Goal: Find specific page/section: Find specific page/section

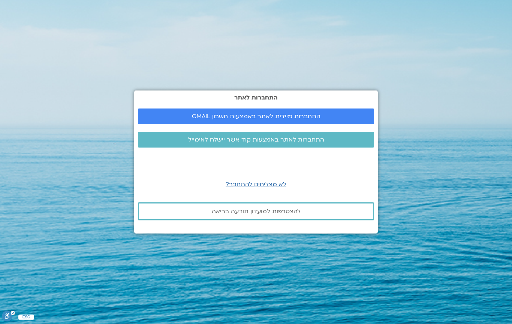
click at [306, 124] on link "התחברות מיידית לאתר באמצעות חשבון GMAIL" at bounding box center [256, 116] width 236 height 16
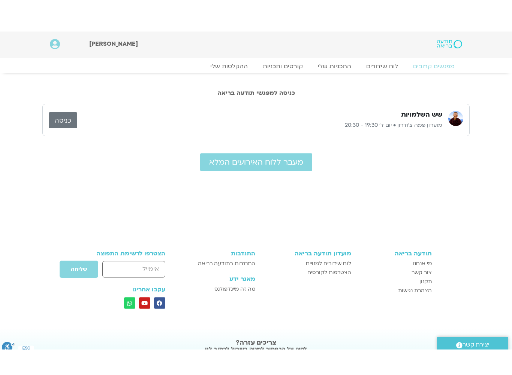
scroll to position [3, 0]
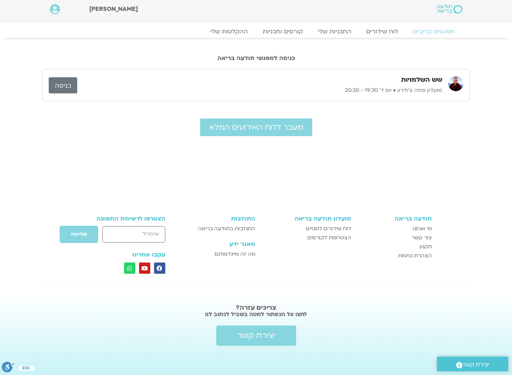
click at [279, 131] on span "מעבר ללוח האירועים המלא" at bounding box center [256, 127] width 94 height 9
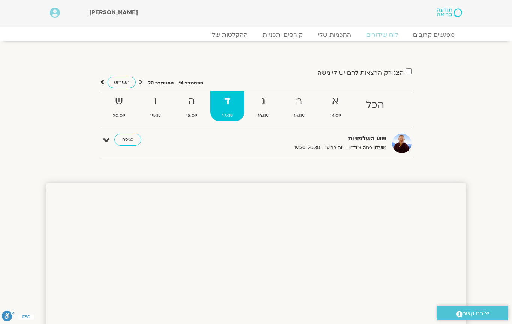
click at [242, 106] on strong "ד" at bounding box center [227, 101] width 34 height 17
click at [238, 107] on strong "ד" at bounding box center [227, 101] width 34 height 17
click at [135, 84] on link "השבוע" at bounding box center [122, 82] width 28 height 12
click at [237, 109] on link "ד 17.09" at bounding box center [227, 106] width 34 height 30
click at [389, 75] on label "הצג רק הרצאות להם יש לי גישה" at bounding box center [361, 72] width 86 height 7
